Goal: Information Seeking & Learning: Learn about a topic

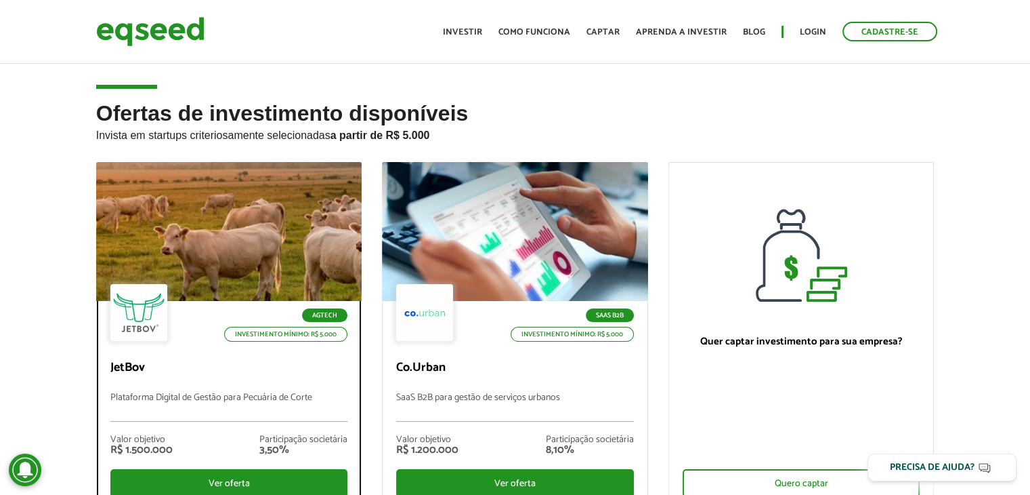
click at [276, 407] on p "Plataforma Digital de Gestão para Pecuária de Corte" at bounding box center [229, 406] width 238 height 29
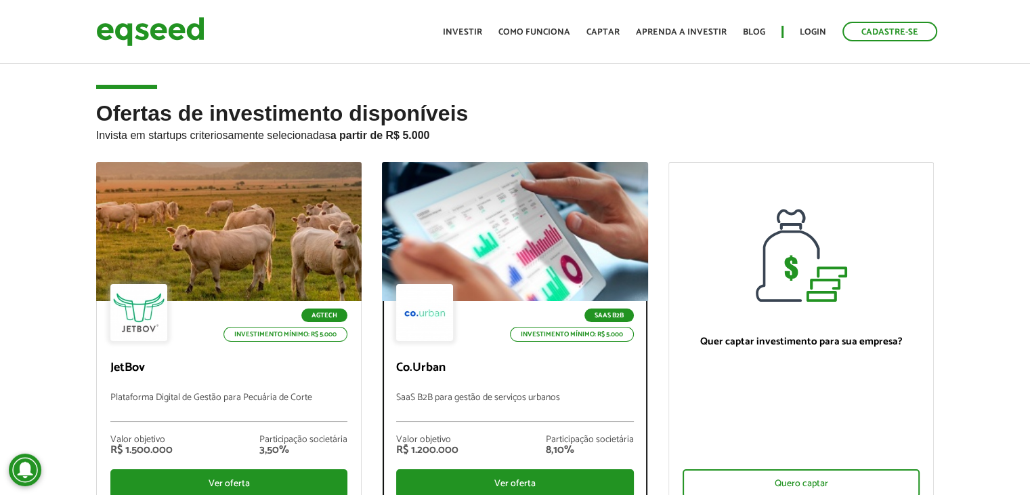
click at [472, 388] on div "SaaS B2B Investimento mínimo: R$ 5.000 Co.Urban SaaS B2B para gestão de serviço…" at bounding box center [515, 404] width 265 height 206
